Goal: Transaction & Acquisition: Purchase product/service

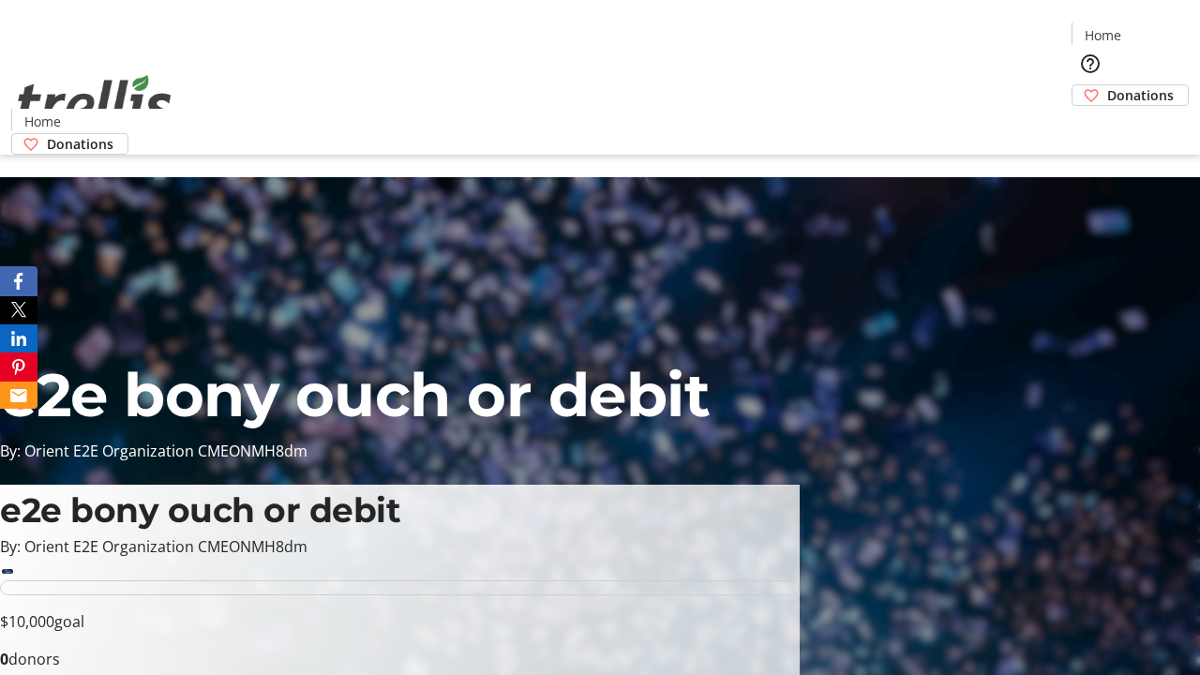
click at [1107, 85] on span "Donations" at bounding box center [1140, 95] width 67 height 20
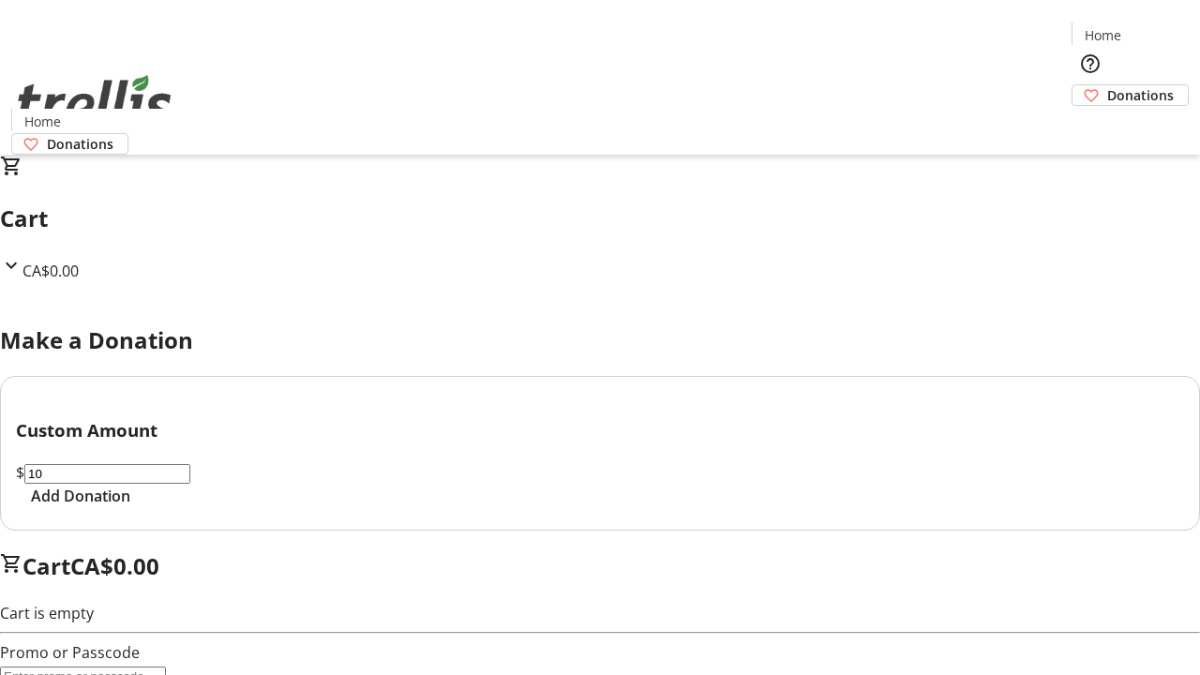
click at [130, 507] on span "Add Donation" at bounding box center [80, 496] width 99 height 23
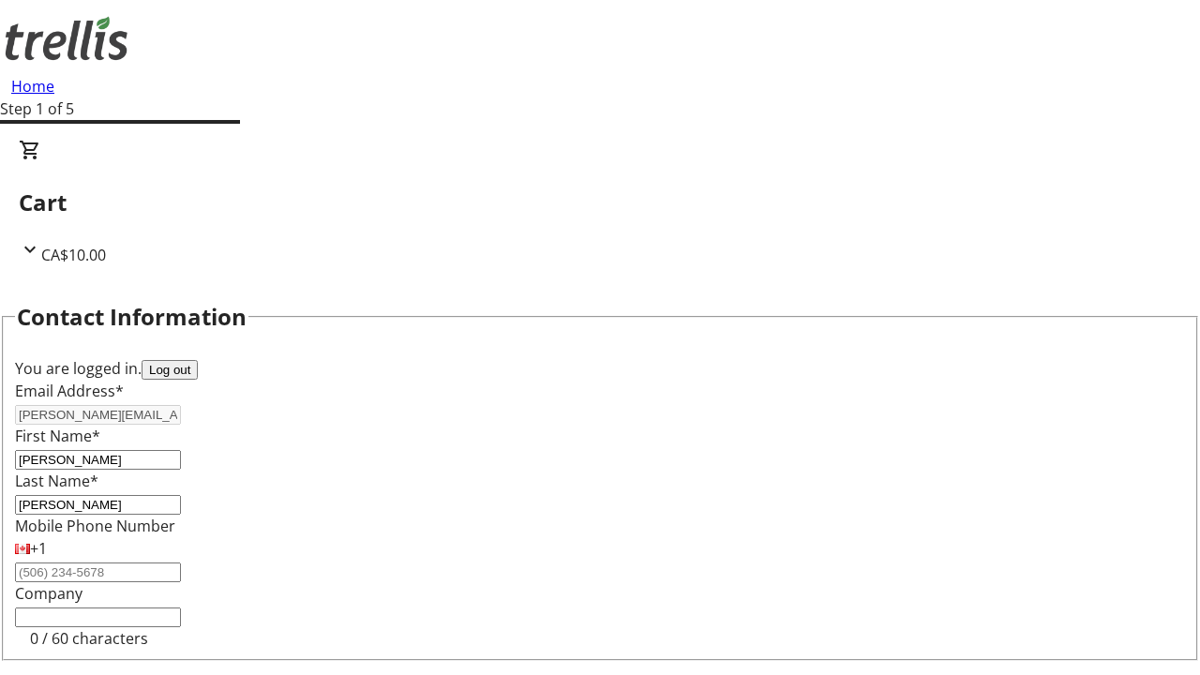
scroll to position [251, 0]
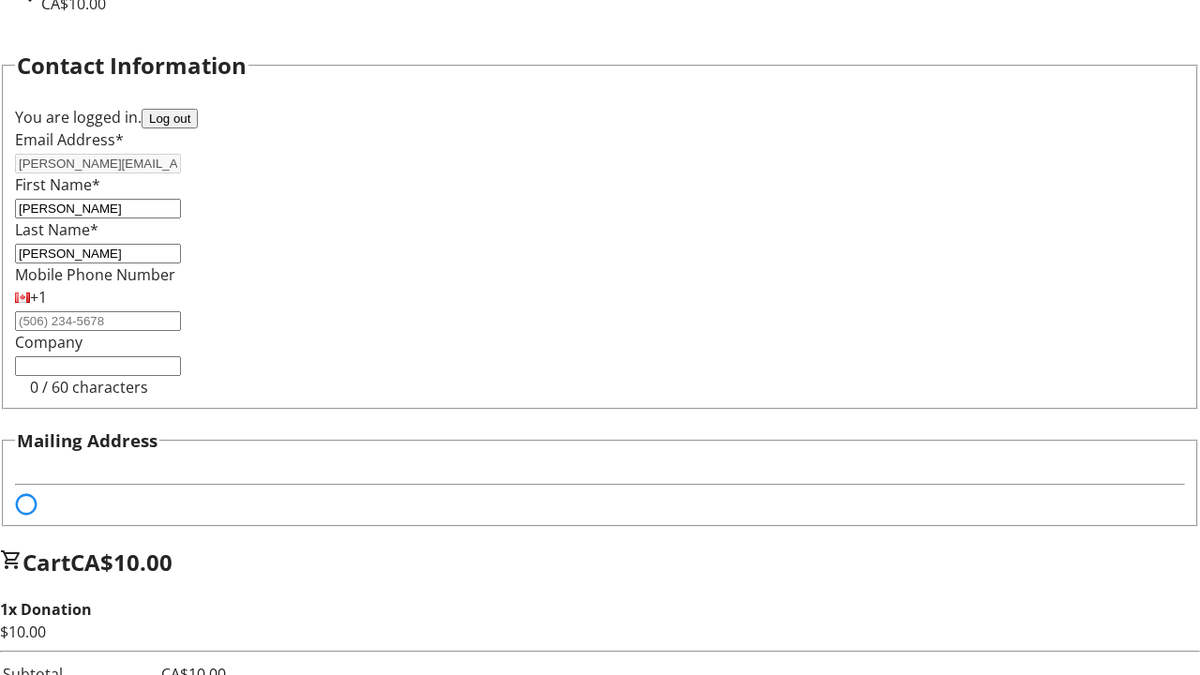
select select "BC"
select select "CA"
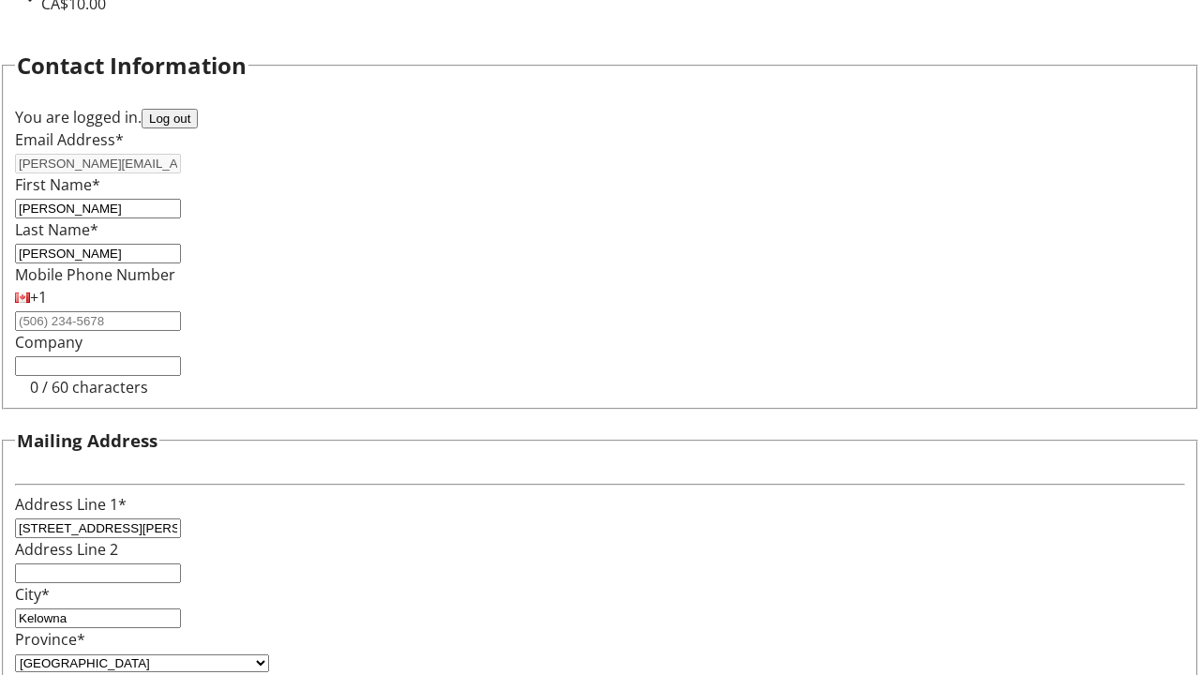
type input "V1Y 0C2"
